Goal: Navigation & Orientation: Find specific page/section

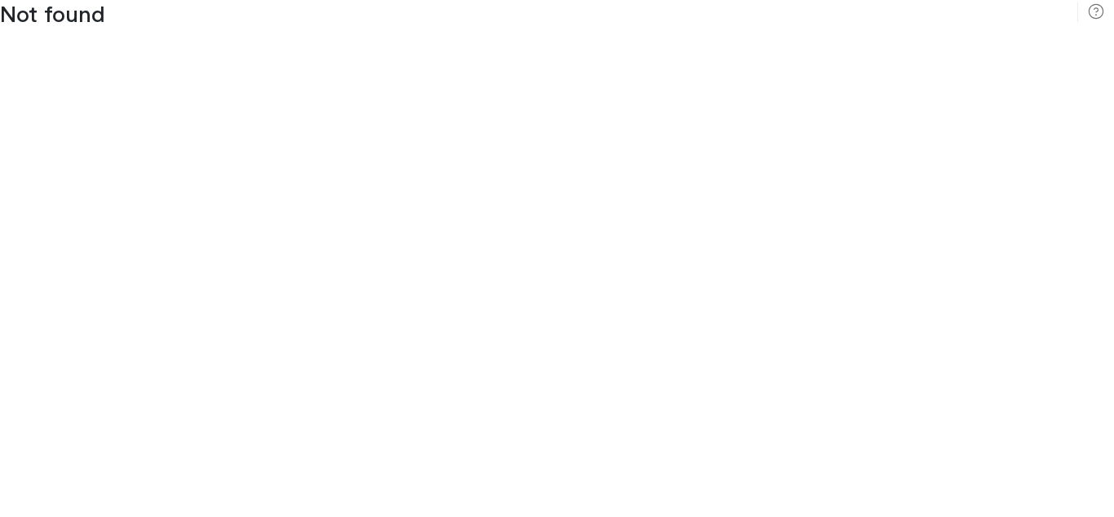
click at [1077, 11] on rect at bounding box center [1077, 12] width 1 height 20
click at [1096, 11] on icon at bounding box center [1096, 11] width 16 height 16
